Goal: Check status: Check status

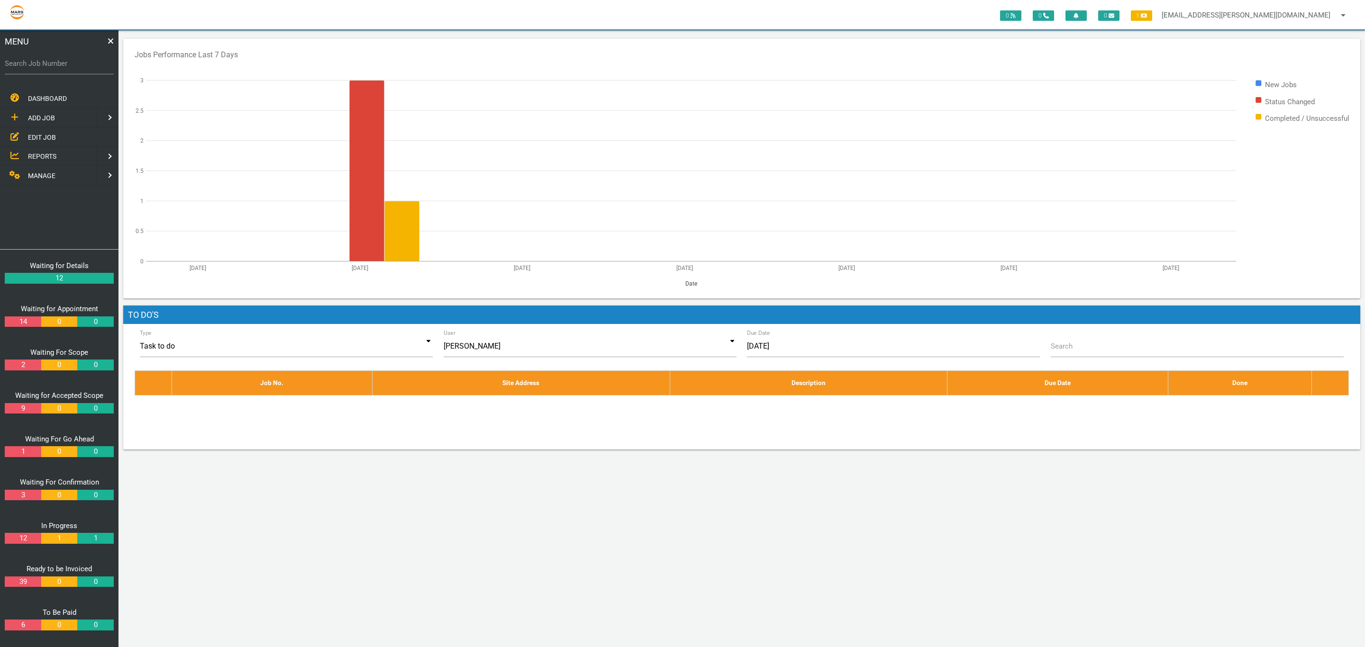
click at [67, 59] on label "Search Job Number" at bounding box center [59, 63] width 109 height 11
click at [67, 59] on input "Search Job Number" at bounding box center [59, 64] width 109 height 22
type input "1671"
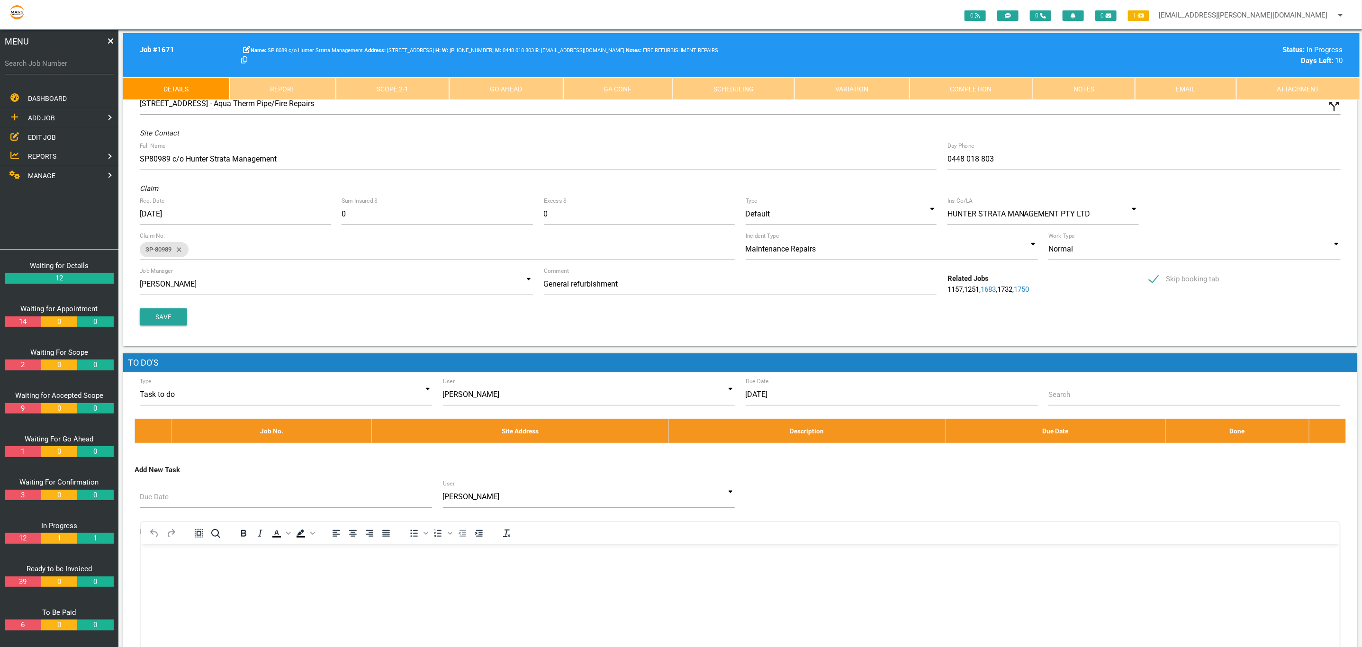
click at [407, 85] on link "Scope 2 - 1" at bounding box center [392, 88] width 113 height 23
